Goal: Complete application form

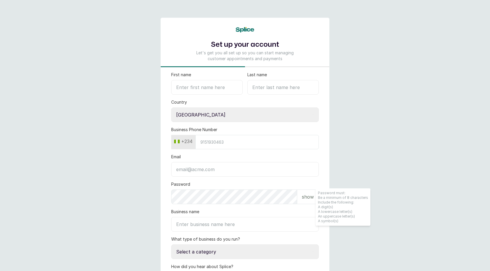
select select "NG"
click at [41, 29] on main "Set up your account Let's get you all set up so you can start managing customer…" at bounding box center [245, 178] width 490 height 357
click at [73, 50] on main "Set up your account Let's get you all set up so you can start managing customer…" at bounding box center [245, 178] width 490 height 357
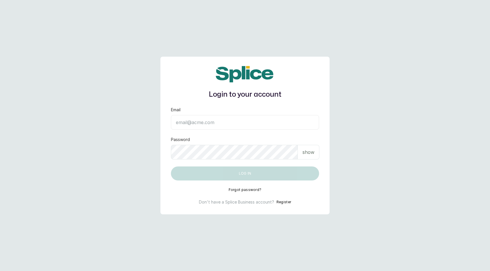
click at [57, 22] on main "Login to your account Email Password show Log in Forgot password? Don't have a …" at bounding box center [245, 135] width 490 height 271
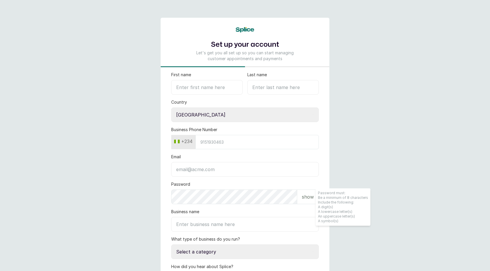
select select "NG"
click at [133, 141] on main "Set up your account Let's get you all set up so you can start managing customer…" at bounding box center [245, 178] width 490 height 357
click at [111, 90] on main "Set up your account Let's get you all set up so you can start managing customer…" at bounding box center [245, 178] width 490 height 357
select select "NG"
click at [131, 95] on main "Set up your account Let's get you all set up so you can start managing customer…" at bounding box center [245, 178] width 490 height 357
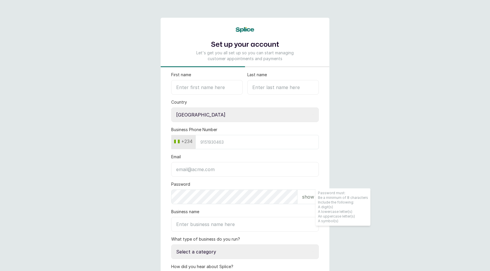
click at [106, 134] on main "Set up your account Let's get you all set up so you can start managing customer…" at bounding box center [245, 178] width 490 height 357
click at [125, 156] on main "Set up your account Let's get you all set up so you can start managing customer…" at bounding box center [245, 178] width 490 height 357
click at [102, 78] on main "Set up your account Let's get you all set up so you can start managing customer…" at bounding box center [245, 178] width 490 height 357
click at [167, 142] on form "First name Last name Country Select country Nigeria Ghana Business Phone Number…" at bounding box center [245, 201] width 169 height 259
click at [242, 140] on input "Business Phone Number" at bounding box center [256, 142] width 123 height 14
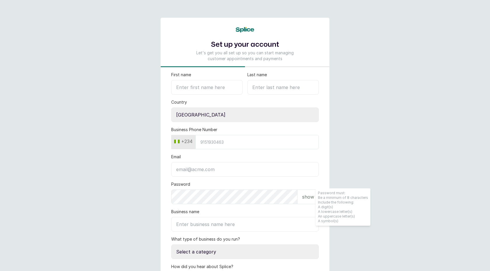
click at [341, 174] on main "Set up your account Let's get you all set up so you can start managing customer…" at bounding box center [245, 178] width 490 height 357
click at [232, 143] on input "Business Phone Number" at bounding box center [256, 142] width 123 height 14
click at [119, 130] on main "Set up your account Let's get you all set up so you can start managing customer…" at bounding box center [245, 178] width 490 height 357
click at [139, 36] on main "Set up your account Let's get you all set up so you can start managing customer…" at bounding box center [245, 178] width 490 height 357
select select "NG"
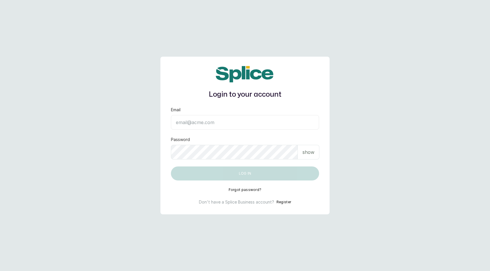
click at [90, 54] on main "Login to your account Email Password show Log in Forgot password? Don't have a …" at bounding box center [245, 135] width 490 height 271
click at [229, 41] on main "Login to your account Email Password show Log in Forgot password? Don't have a …" at bounding box center [245, 135] width 490 height 271
click at [19, 41] on main "Login to your account Email Password show Log in Forgot password? Don't have a …" at bounding box center [245, 135] width 490 height 271
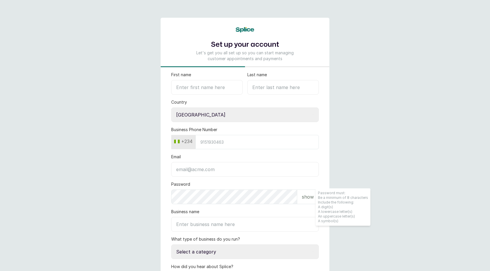
select select "NG"
